Goal: Transaction & Acquisition: Purchase product/service

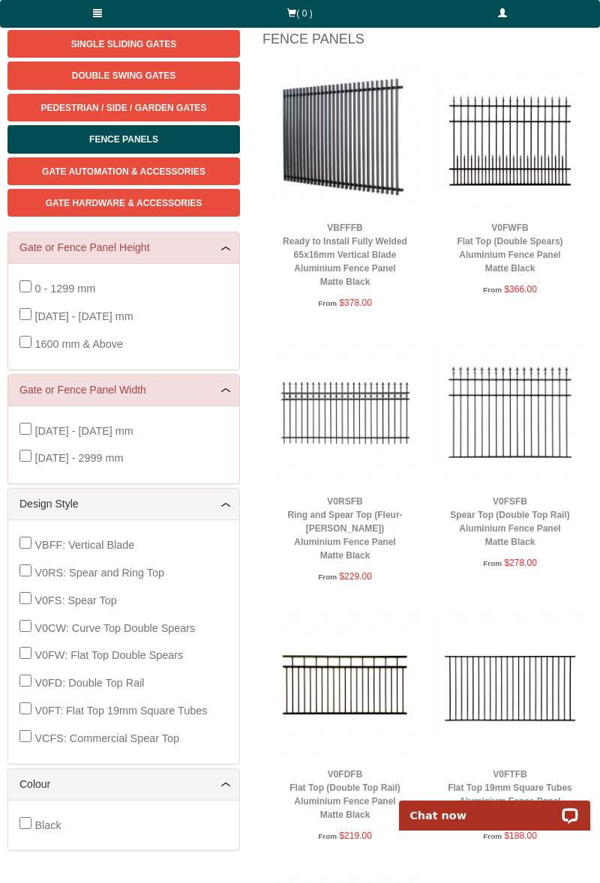
scroll to position [211, 0]
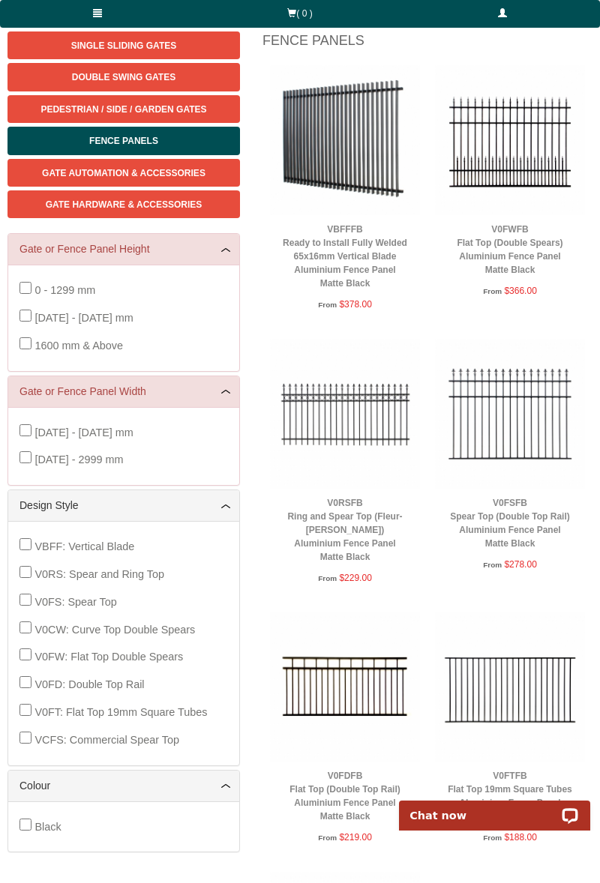
click at [352, 525] on link "V0RSFB Ring and Spear Top (Fleur-de-lis) Aluminium Fence Panel Matte Black" at bounding box center [344, 530] width 115 height 64
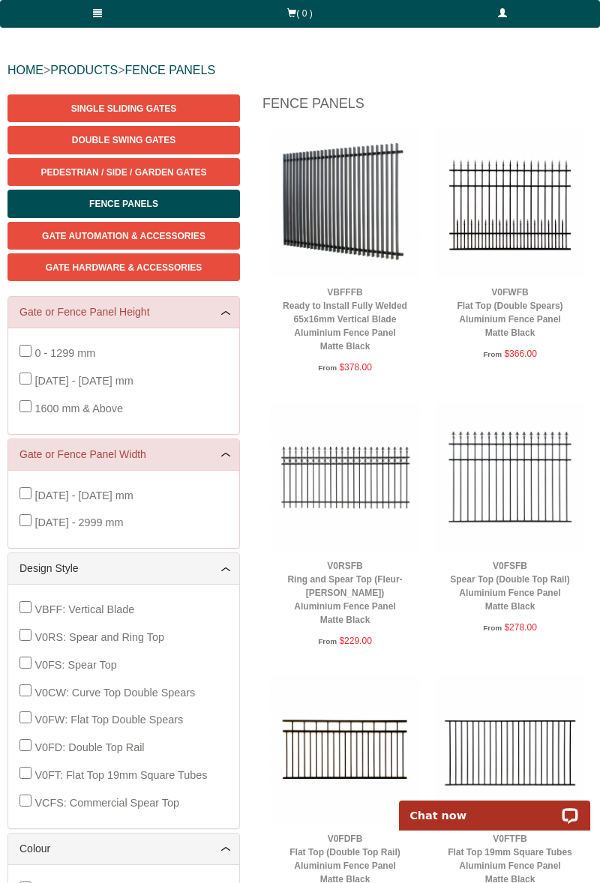
scroll to position [148, 0]
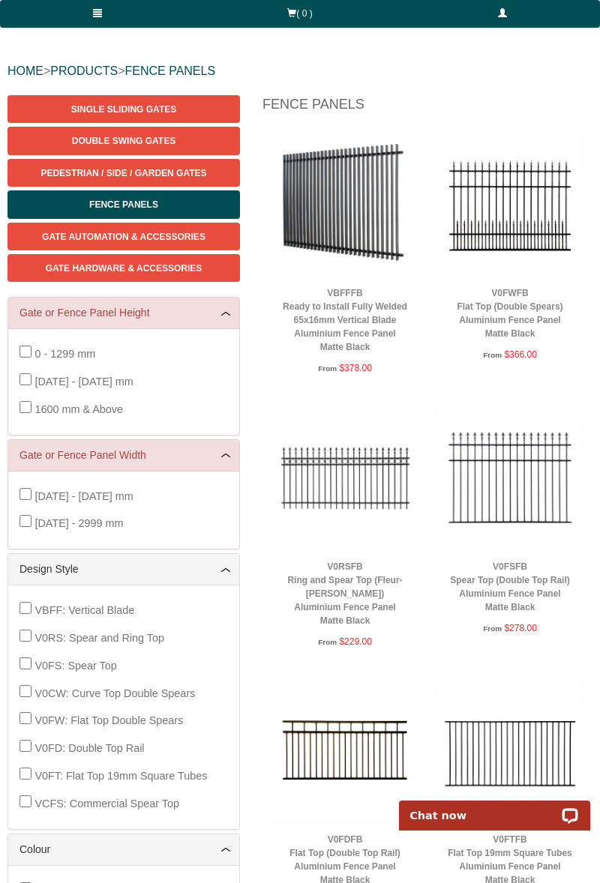
click at [357, 322] on link "VBFFFB Ready to Install Fully Welded 65x16mm Vertical Blade Aluminium Fence Pan…" at bounding box center [345, 320] width 124 height 64
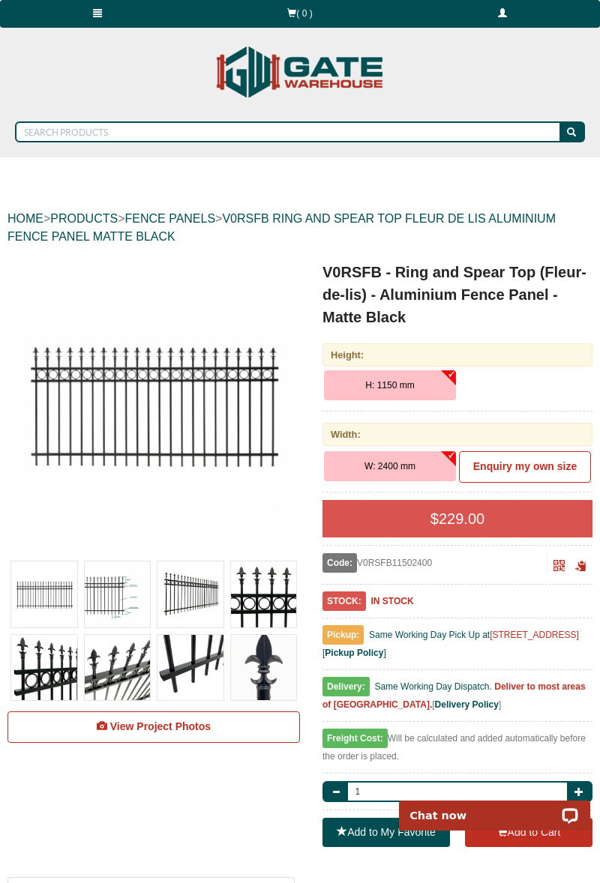
click at [442, 382] on button "H: 1150 mm" at bounding box center [390, 385] width 132 height 30
click at [401, 389] on span "H: 1150 mm" at bounding box center [389, 385] width 49 height 10
click at [523, 463] on b "Enquiry my own size" at bounding box center [524, 466] width 103 height 12
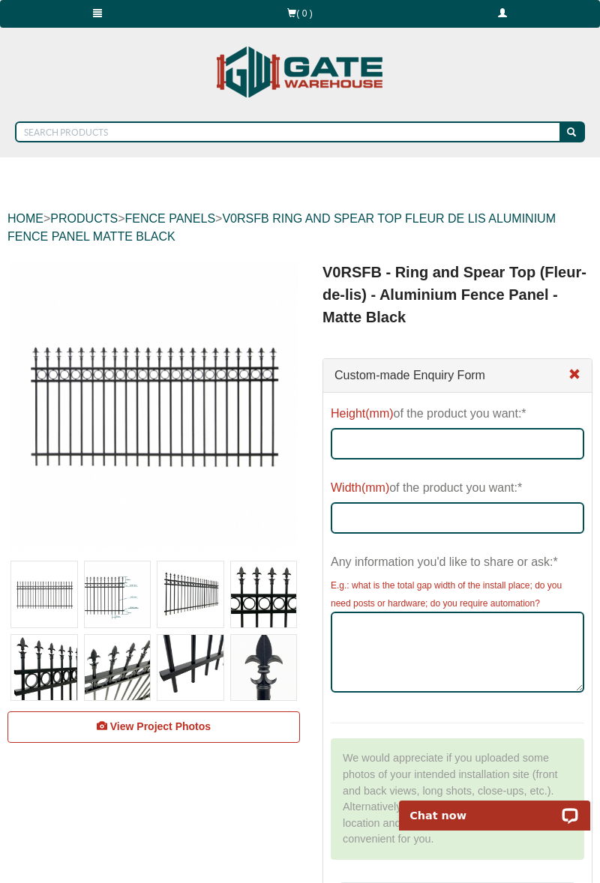
click at [571, 380] on span at bounding box center [574, 375] width 12 height 12
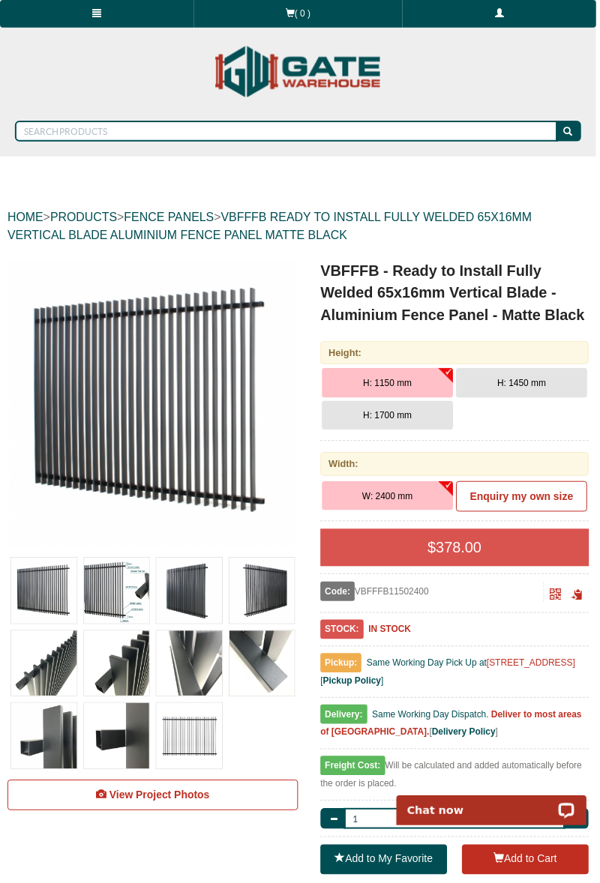
click at [408, 418] on span "H: 1700 mm" at bounding box center [389, 418] width 49 height 10
click at [139, 591] on img at bounding box center [118, 595] width 66 height 66
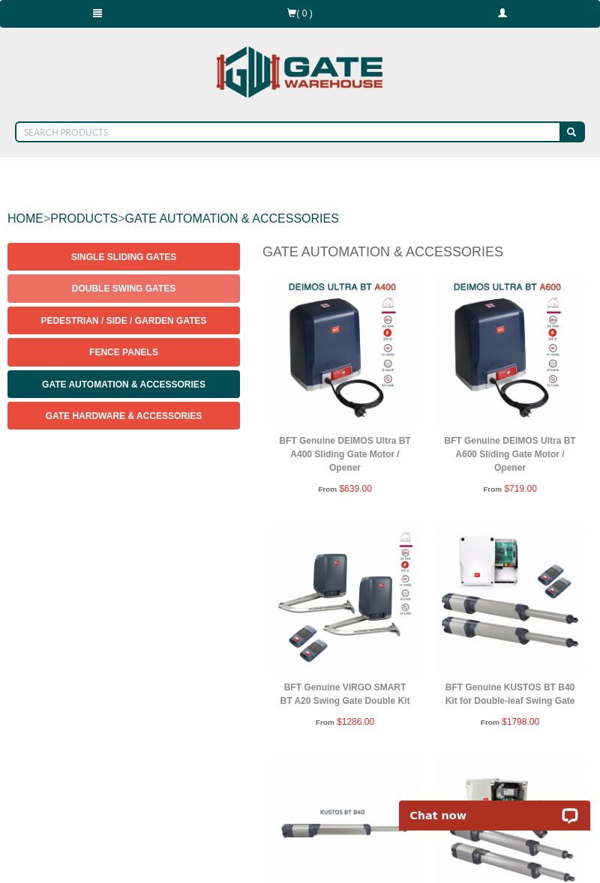
click at [138, 290] on span "Double Swing Gates" at bounding box center [123, 288] width 103 height 10
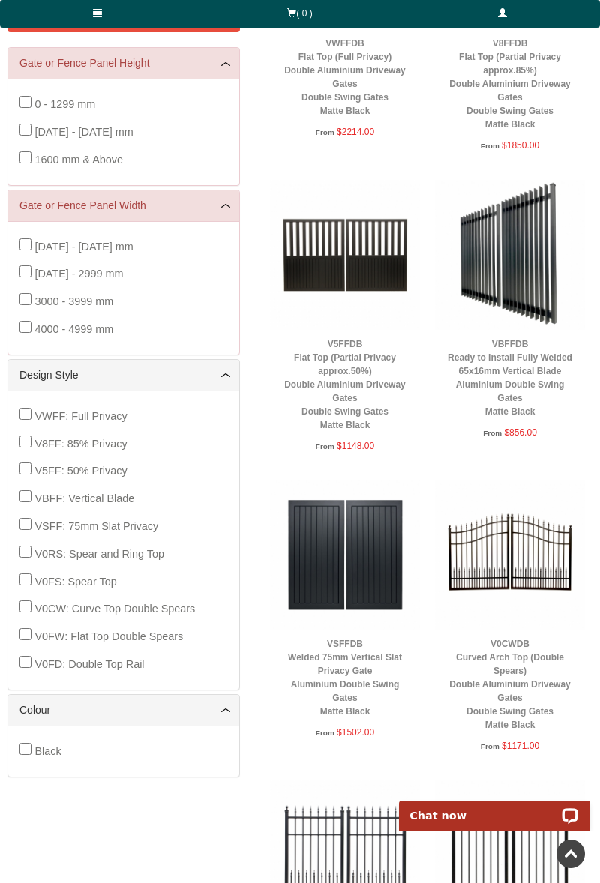
scroll to position [397, 0]
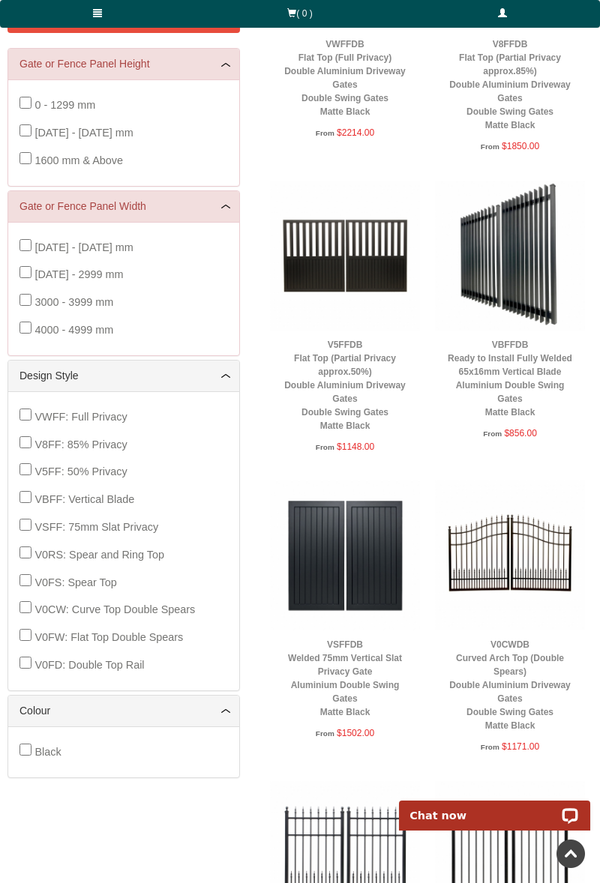
click at [517, 550] on img at bounding box center [510, 556] width 150 height 150
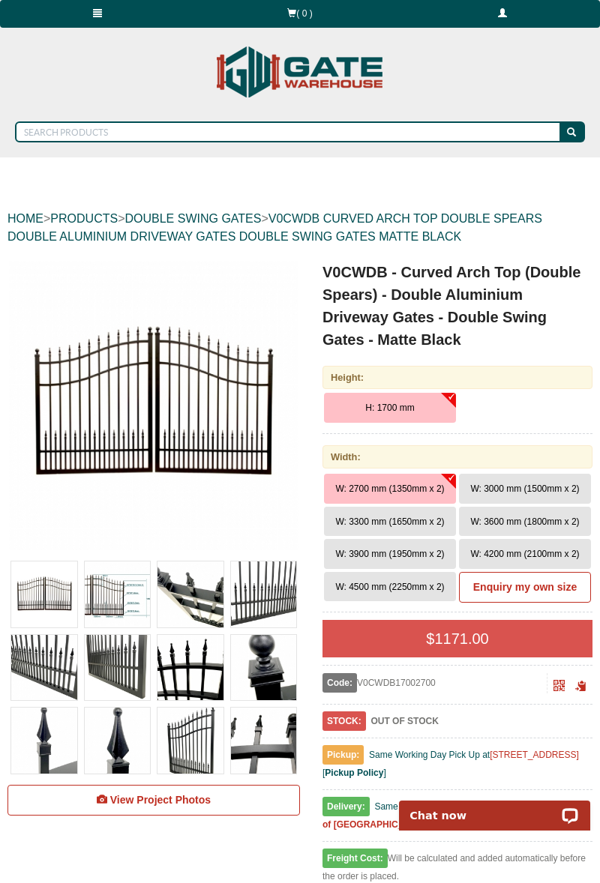
click at [545, 553] on span "W: 4200 mm (2100mm x 2)" at bounding box center [524, 554] width 109 height 10
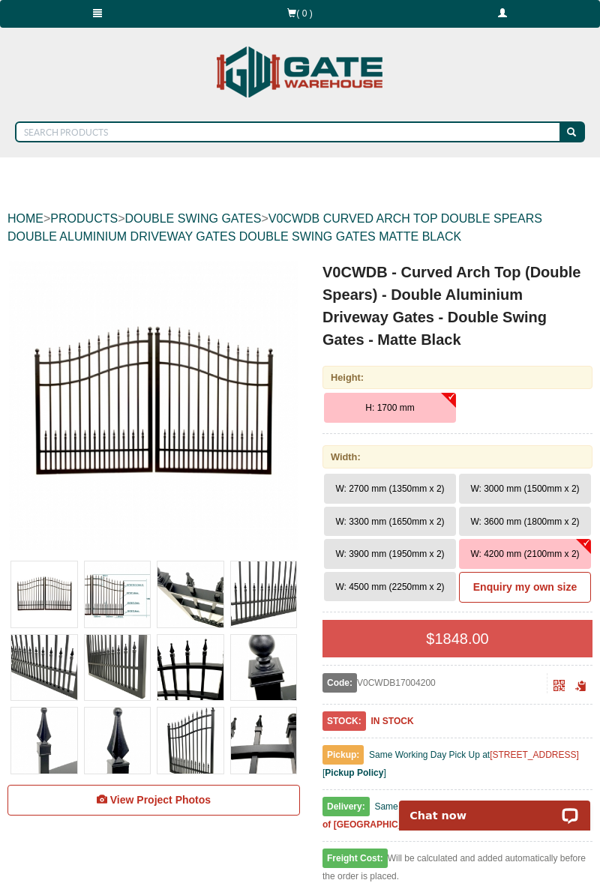
click at [406, 586] on span "W: 4500 mm (2250mm x 2)" at bounding box center [389, 587] width 109 height 10
